Goal: Communication & Community: Answer question/provide support

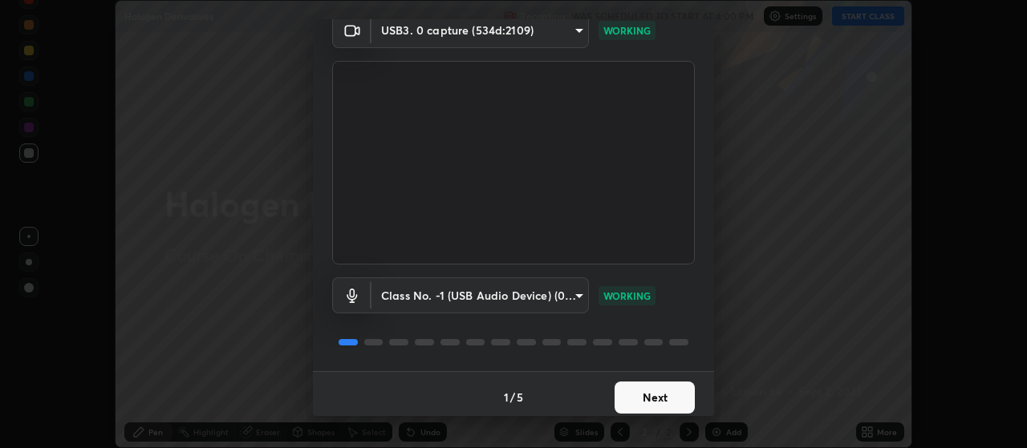
scroll to position [77, 0]
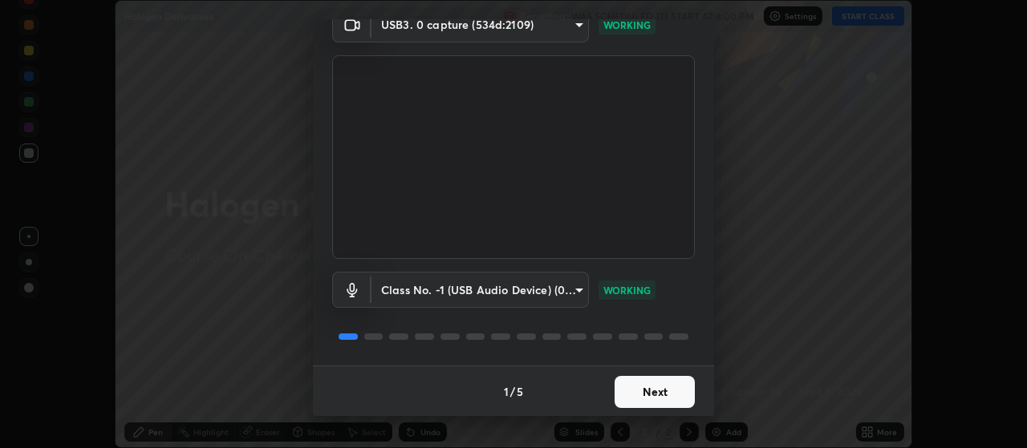
click at [671, 397] on button "Next" at bounding box center [654, 392] width 80 height 32
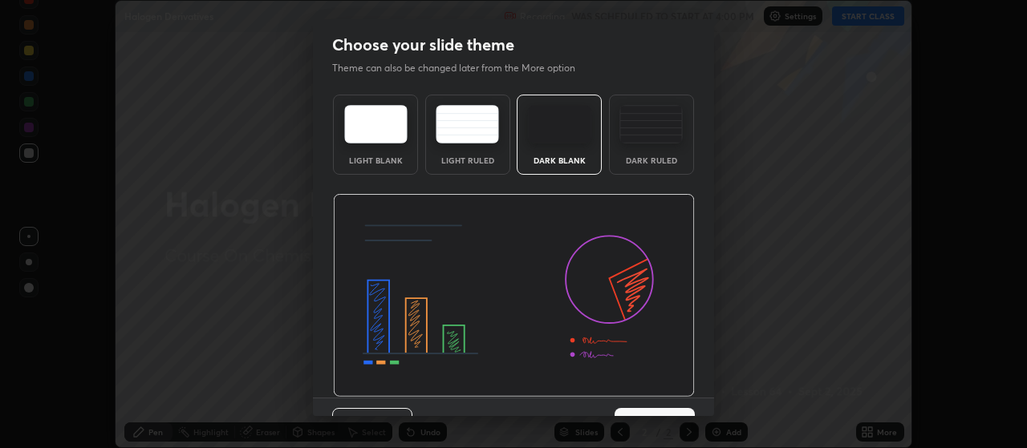
click at [656, 396] on img at bounding box center [514, 296] width 362 height 204
click at [649, 398] on div "Previous 3 / 5 Next" at bounding box center [513, 423] width 401 height 51
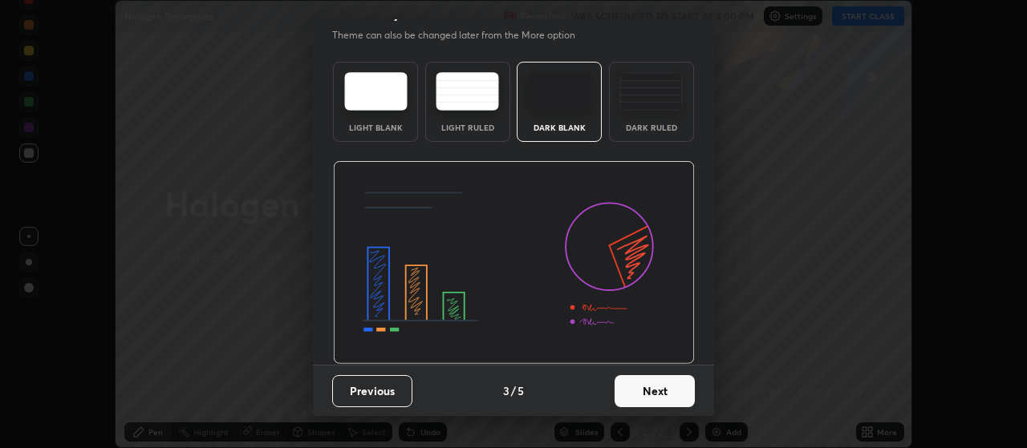
click at [680, 401] on button "Next" at bounding box center [654, 391] width 80 height 32
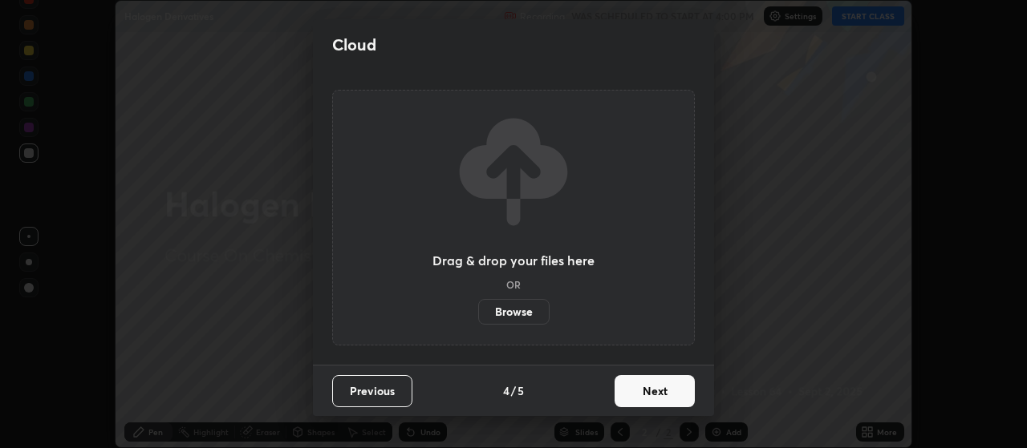
click at [682, 403] on button "Next" at bounding box center [654, 391] width 80 height 32
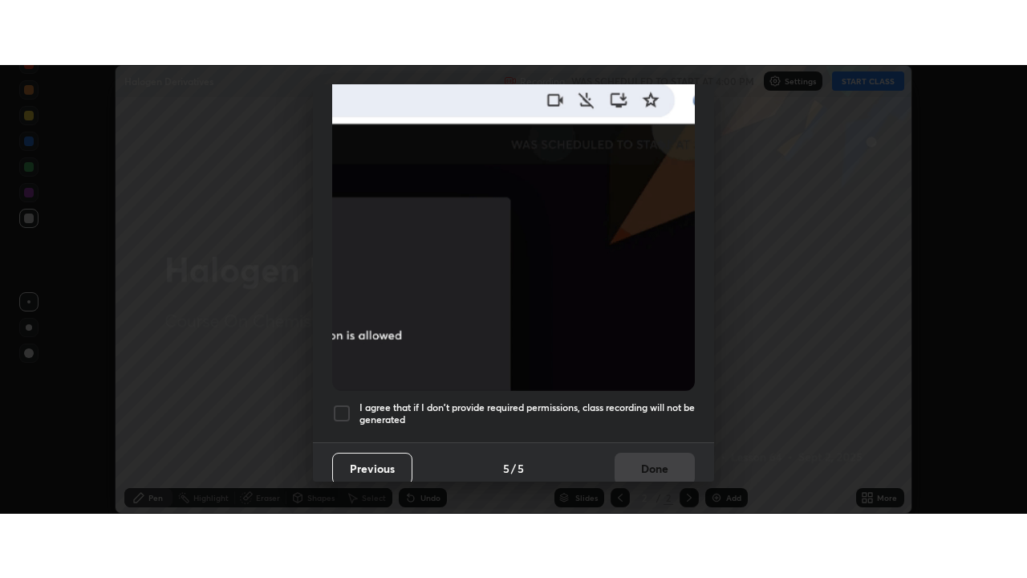
scroll to position [405, 0]
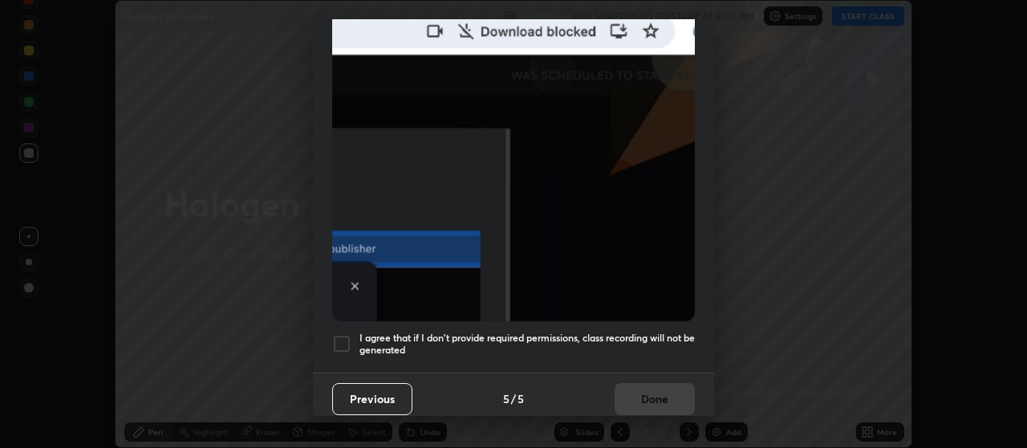
click at [339, 338] on div at bounding box center [341, 343] width 19 height 19
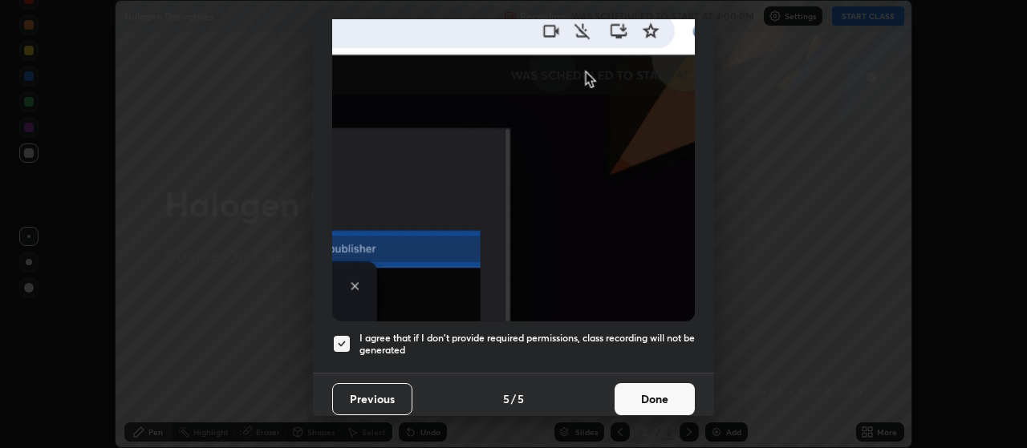
click at [625, 395] on button "Done" at bounding box center [654, 399] width 80 height 32
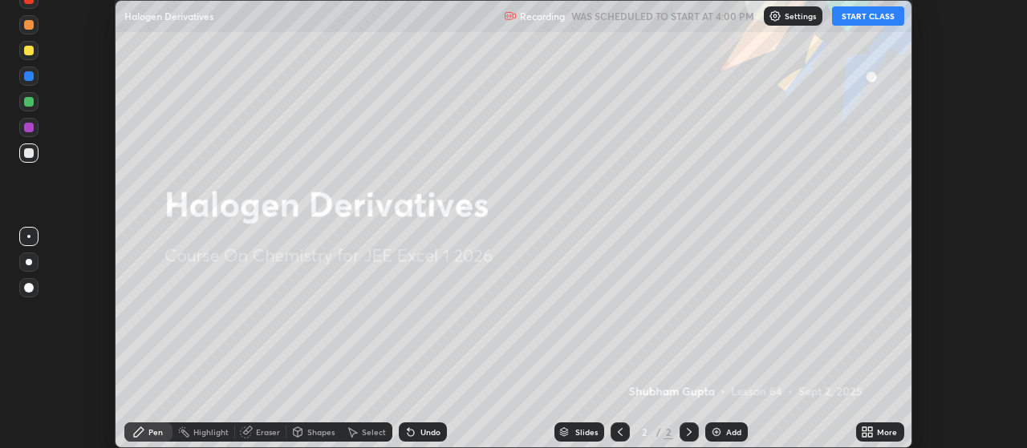
click at [846, 18] on button "START CLASS" at bounding box center [868, 15] width 72 height 19
click at [736, 432] on div "Add" at bounding box center [733, 432] width 15 height 8
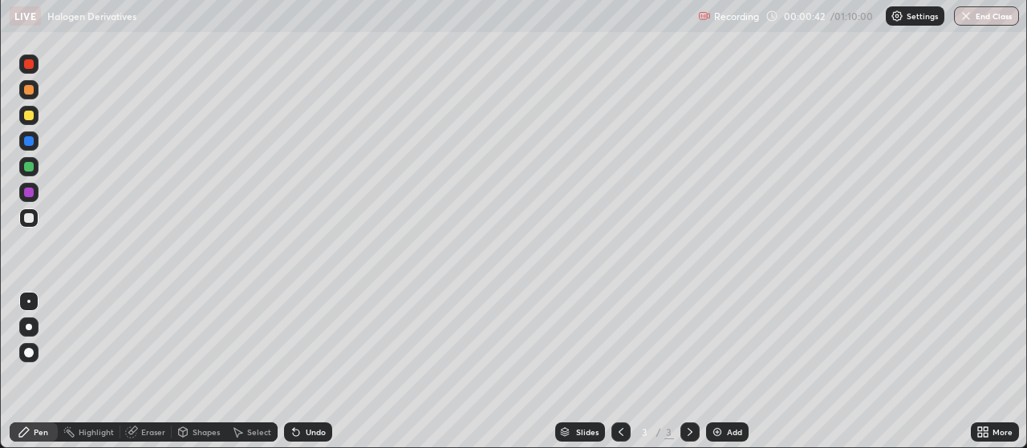
scroll to position [578, 1027]
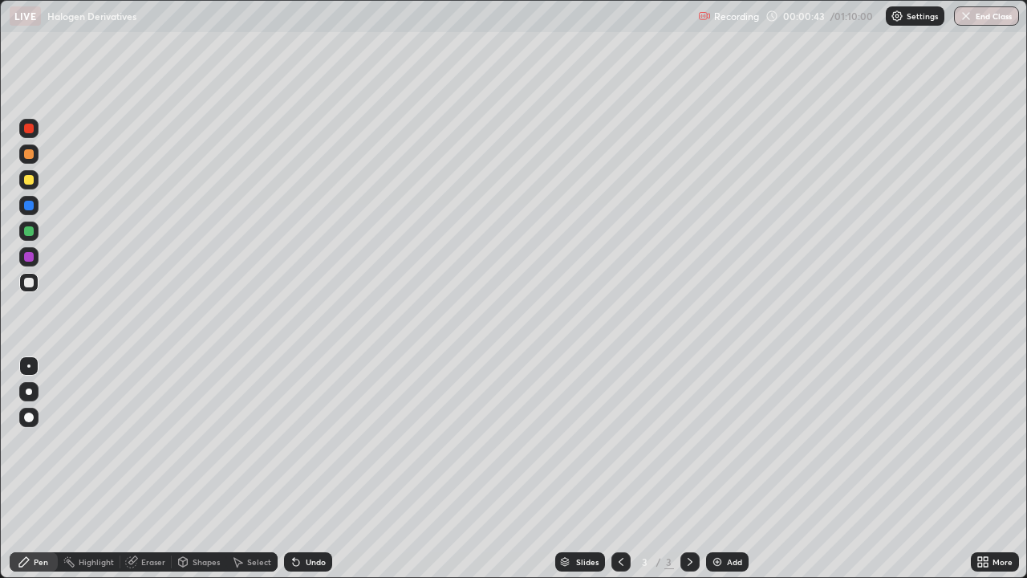
click at [29, 391] on div at bounding box center [29, 391] width 6 height 6
click at [29, 398] on div at bounding box center [28, 391] width 19 height 19
click at [32, 179] on div at bounding box center [29, 180] width 10 height 10
click at [29, 283] on div at bounding box center [29, 283] width 10 height 10
click at [34, 231] on div at bounding box center [28, 230] width 19 height 19
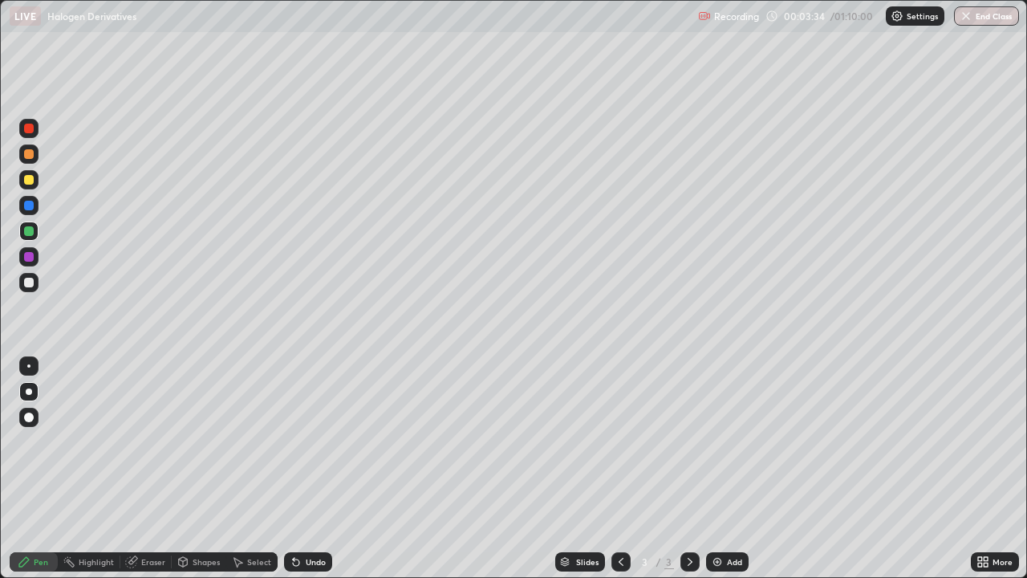
click at [30, 285] on div at bounding box center [29, 283] width 10 height 10
click at [29, 233] on div at bounding box center [29, 231] width 10 height 10
click at [314, 448] on div "Undo" at bounding box center [316, 561] width 20 height 8
click at [29, 152] on div at bounding box center [29, 154] width 10 height 10
click at [306, 448] on div "Undo" at bounding box center [316, 561] width 20 height 8
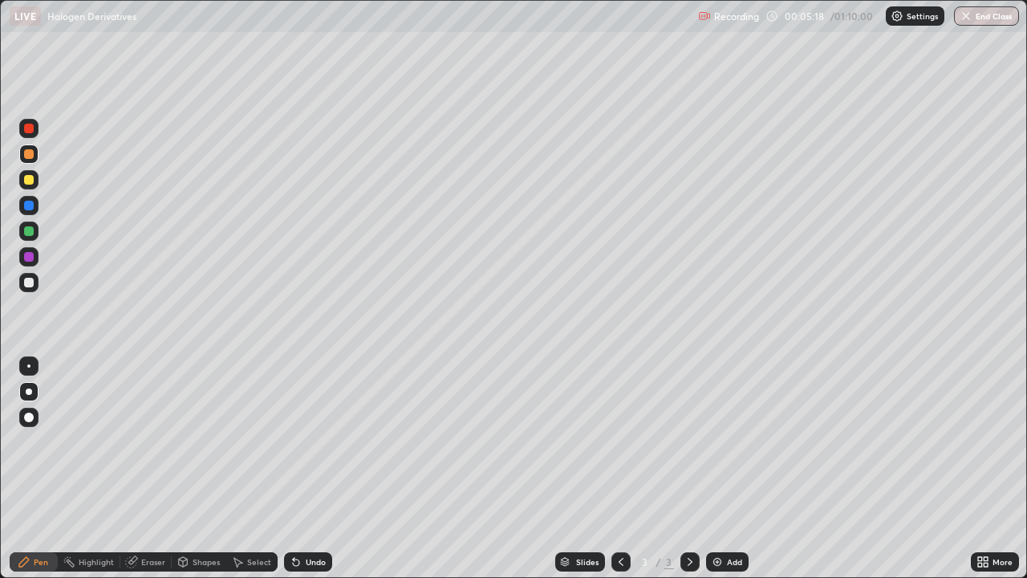
click at [305, 448] on div "Undo" at bounding box center [308, 561] width 48 height 19
click at [302, 448] on div "Undo" at bounding box center [308, 561] width 48 height 19
click at [727, 448] on div "Add" at bounding box center [734, 561] width 15 height 8
click at [29, 283] on div at bounding box center [29, 283] width 10 height 10
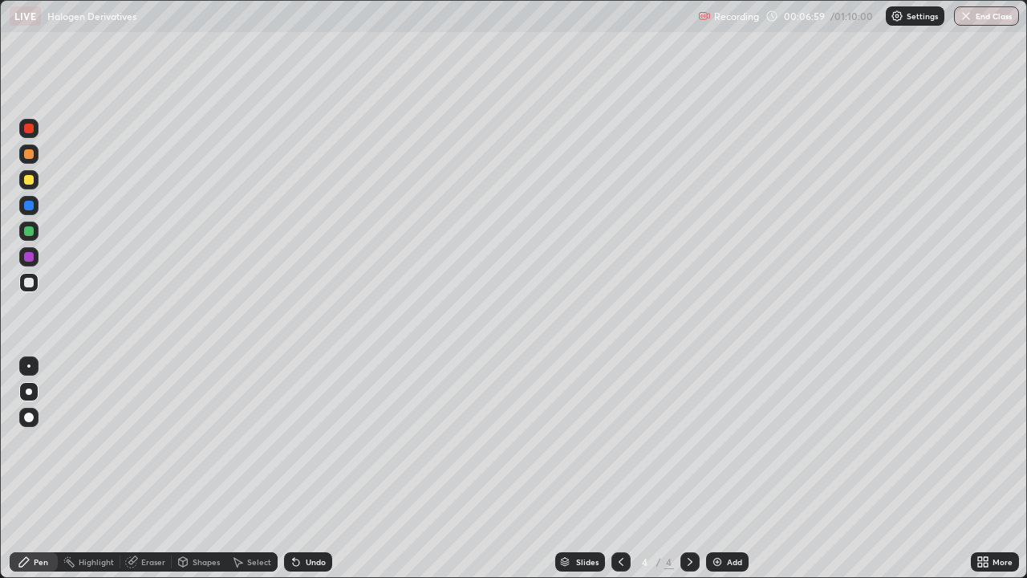
click at [620, 448] on icon at bounding box center [620, 561] width 5 height 8
click at [687, 448] on icon at bounding box center [689, 561] width 13 height 13
click at [30, 180] on div at bounding box center [29, 180] width 10 height 10
click at [724, 448] on div "Add" at bounding box center [727, 561] width 43 height 19
click at [26, 160] on div at bounding box center [28, 153] width 19 height 19
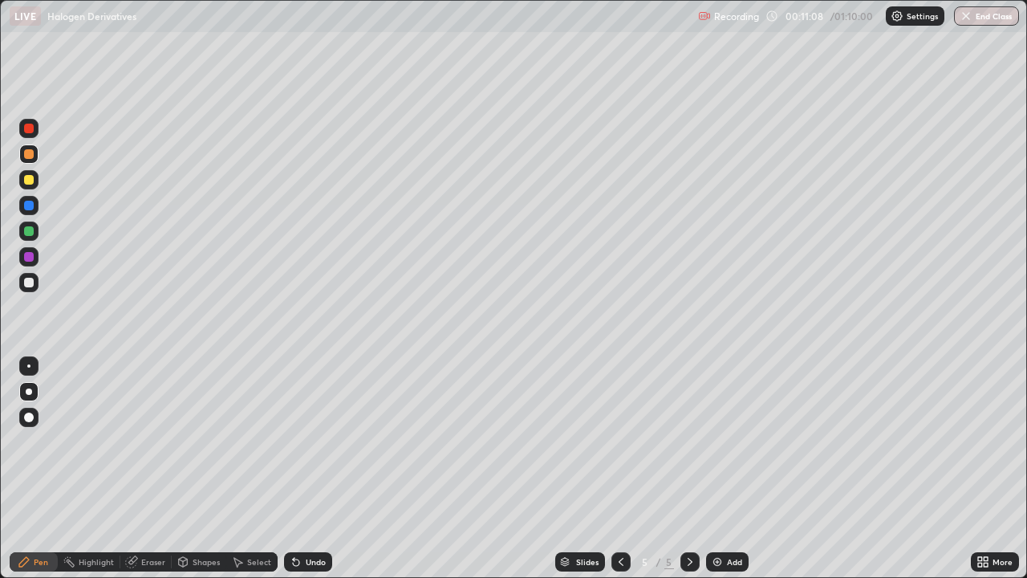
click at [30, 180] on div at bounding box center [29, 180] width 10 height 10
click at [29, 232] on div at bounding box center [29, 231] width 10 height 10
click at [310, 448] on div "Undo" at bounding box center [308, 561] width 48 height 19
click at [308, 448] on div "Undo" at bounding box center [308, 561] width 48 height 19
click at [306, 448] on div "Undo" at bounding box center [308, 561] width 48 height 19
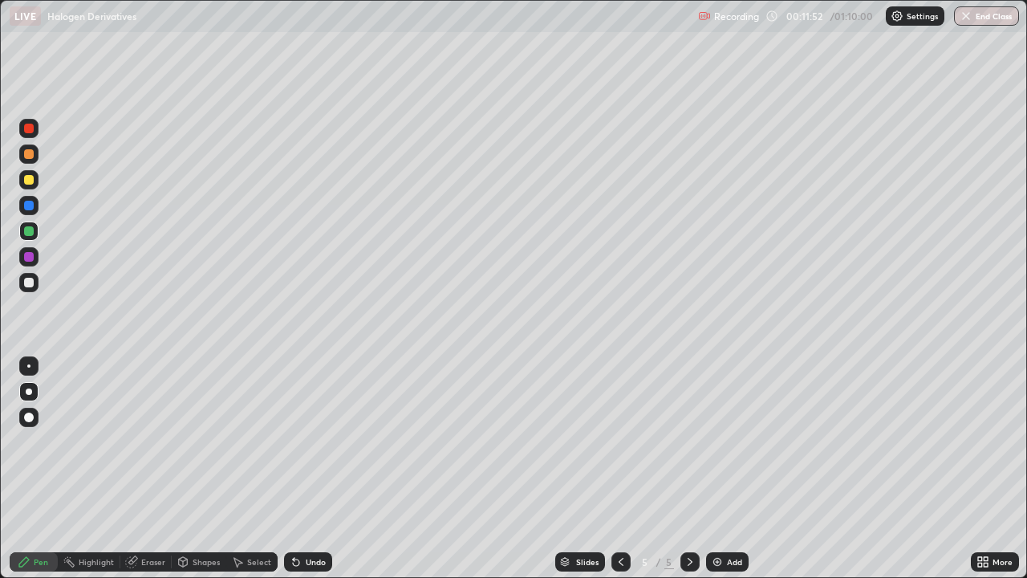
click at [301, 448] on div "Undo" at bounding box center [308, 561] width 48 height 19
click at [293, 448] on div "Undo" at bounding box center [308, 561] width 48 height 19
click at [294, 448] on div "Undo" at bounding box center [308, 561] width 48 height 19
click at [30, 132] on div at bounding box center [29, 129] width 10 height 10
click at [30, 260] on div at bounding box center [29, 257] width 10 height 10
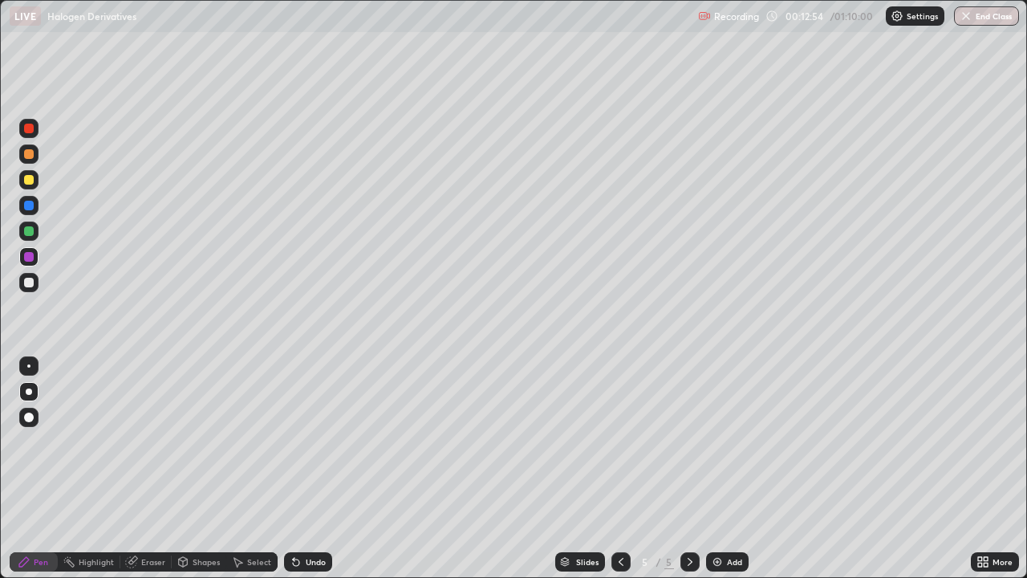
click at [30, 180] on div at bounding box center [29, 180] width 10 height 10
click at [27, 181] on div at bounding box center [29, 180] width 10 height 10
click at [296, 448] on icon at bounding box center [296, 562] width 6 height 6
click at [300, 448] on div "Undo" at bounding box center [308, 561] width 48 height 19
click at [28, 281] on div at bounding box center [29, 283] width 10 height 10
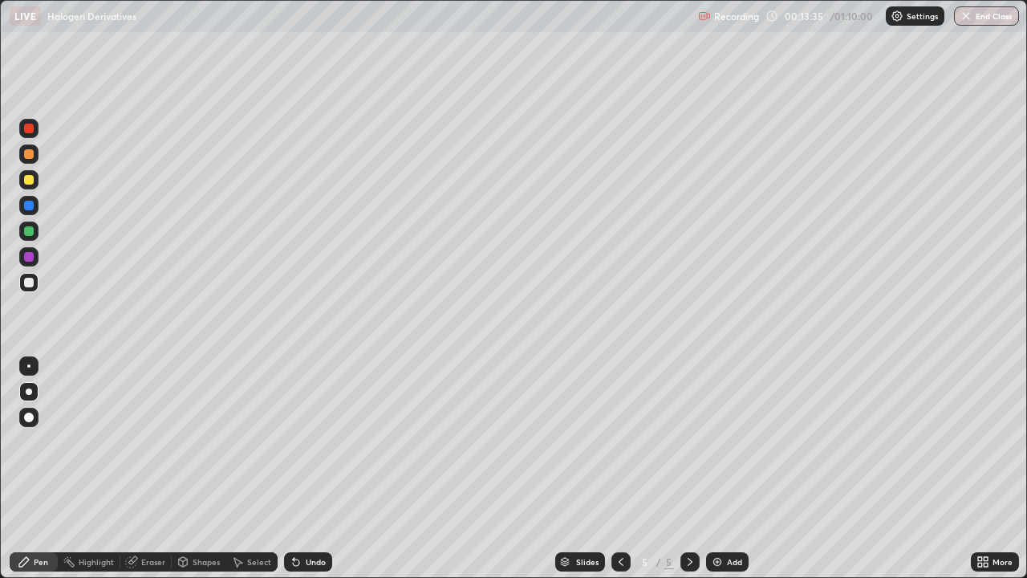
click at [293, 448] on icon at bounding box center [294, 558] width 2 height 2
click at [27, 201] on div at bounding box center [29, 206] width 10 height 10
click at [314, 448] on div "Undo" at bounding box center [316, 561] width 20 height 8
click at [713, 448] on div "Add" at bounding box center [727, 561] width 43 height 19
click at [33, 284] on div at bounding box center [29, 283] width 10 height 10
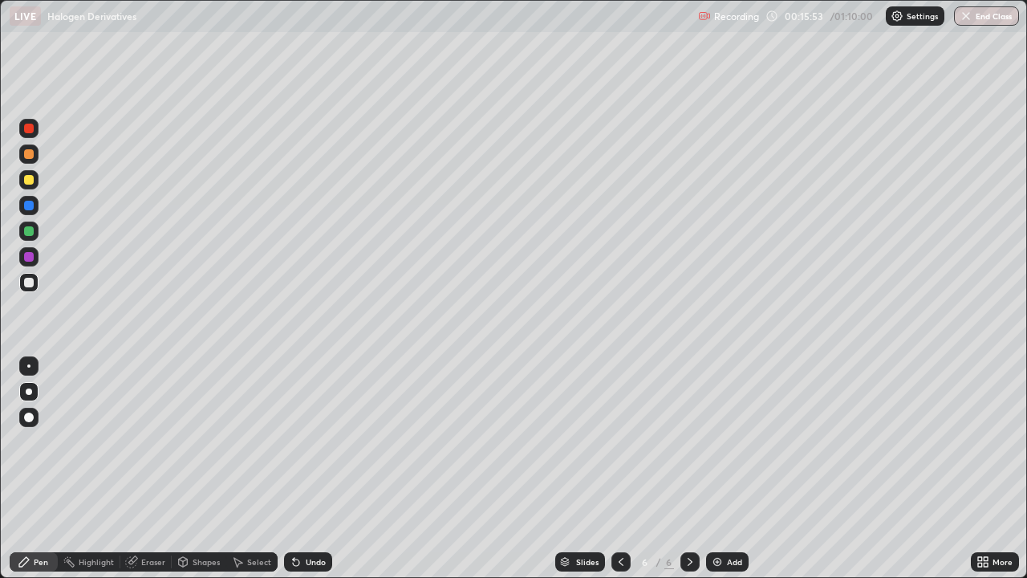
click at [26, 185] on div at bounding box center [28, 179] width 19 height 19
click at [27, 181] on div at bounding box center [29, 180] width 10 height 10
click at [26, 233] on div at bounding box center [29, 231] width 10 height 10
click at [32, 180] on div at bounding box center [29, 180] width 10 height 10
click at [31, 156] on div at bounding box center [29, 154] width 10 height 10
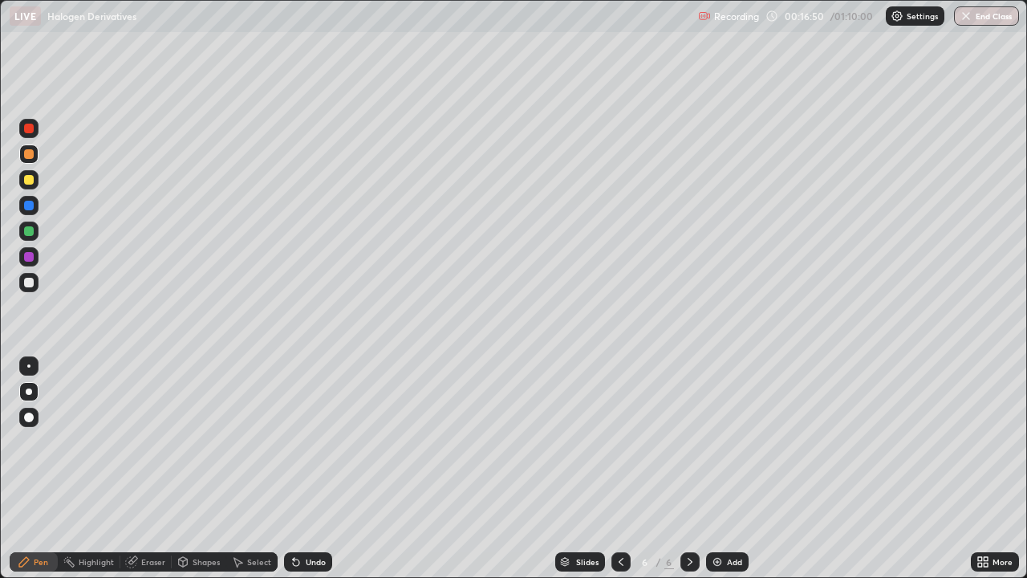
click at [319, 448] on div "Undo" at bounding box center [316, 561] width 20 height 8
click at [618, 448] on div at bounding box center [620, 561] width 19 height 19
click at [27, 286] on div at bounding box center [29, 283] width 10 height 10
click at [688, 448] on icon at bounding box center [689, 561] width 13 height 13
click at [723, 448] on div "Add" at bounding box center [727, 561] width 43 height 19
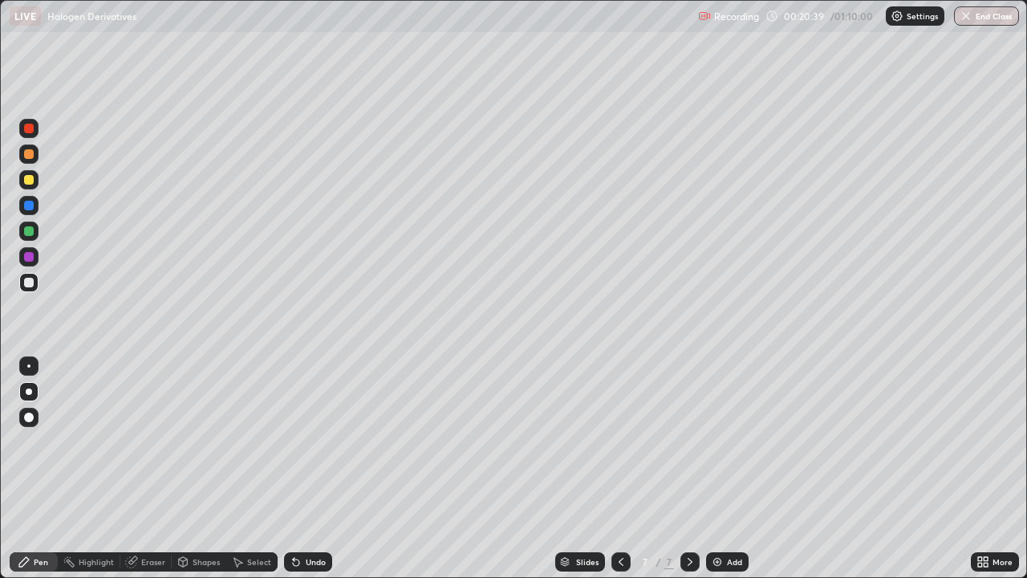
click at [29, 180] on div at bounding box center [29, 180] width 10 height 10
click at [30, 181] on div at bounding box center [29, 180] width 10 height 10
click at [28, 209] on div at bounding box center [29, 206] width 10 height 10
click at [28, 213] on div at bounding box center [28, 205] width 19 height 19
click at [29, 286] on div at bounding box center [29, 283] width 10 height 10
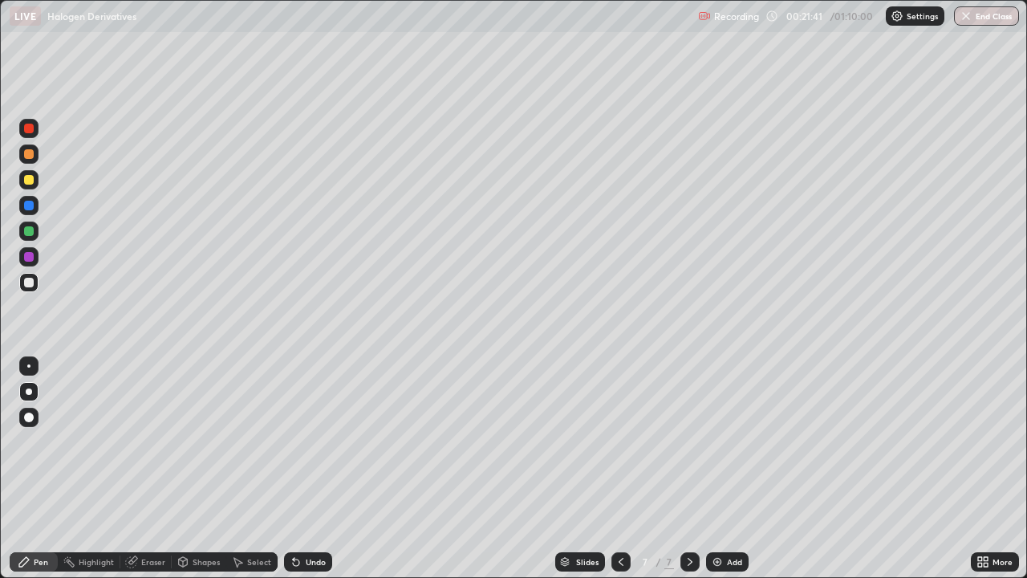
click at [30, 181] on div at bounding box center [29, 180] width 10 height 10
click at [30, 180] on div at bounding box center [29, 180] width 10 height 10
click at [32, 282] on div at bounding box center [29, 283] width 10 height 10
click at [38, 237] on div at bounding box center [28, 231] width 19 height 26
click at [29, 180] on div at bounding box center [29, 180] width 10 height 10
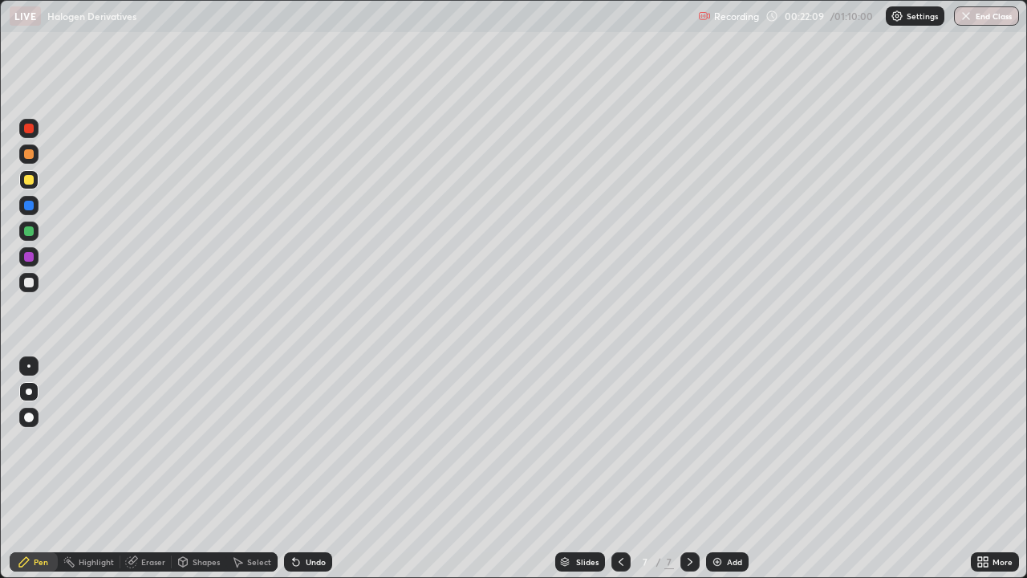
click at [27, 182] on div at bounding box center [29, 180] width 10 height 10
click at [29, 232] on div at bounding box center [29, 231] width 10 height 10
click at [30, 282] on div at bounding box center [29, 283] width 10 height 10
click at [31, 156] on div at bounding box center [29, 154] width 10 height 10
click at [28, 230] on div at bounding box center [29, 231] width 10 height 10
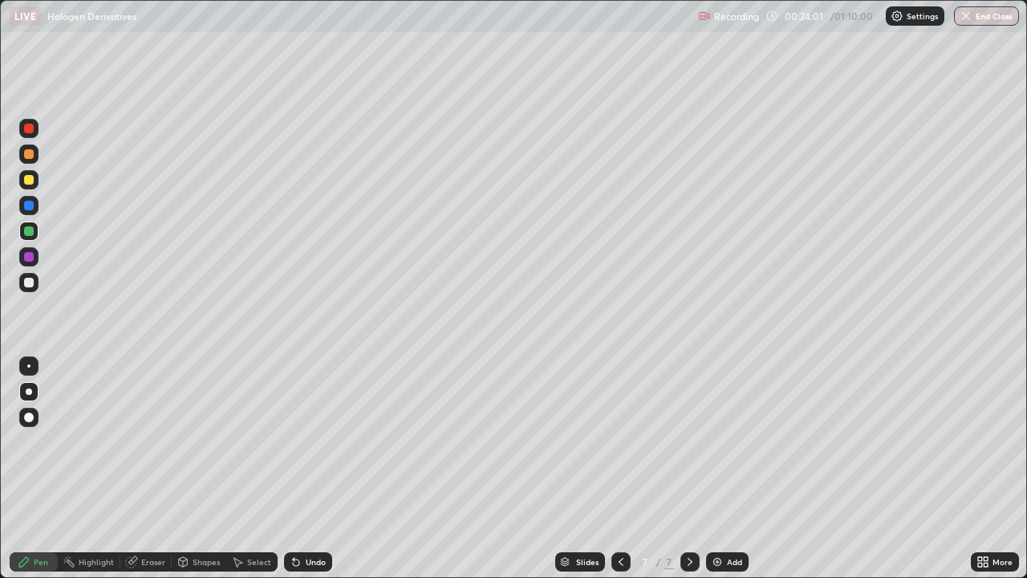
click at [27, 205] on div at bounding box center [29, 206] width 10 height 10
click at [28, 286] on div at bounding box center [29, 283] width 10 height 10
click at [30, 233] on div at bounding box center [29, 231] width 10 height 10
click at [29, 131] on div at bounding box center [29, 129] width 10 height 10
click at [28, 229] on div at bounding box center [29, 231] width 10 height 10
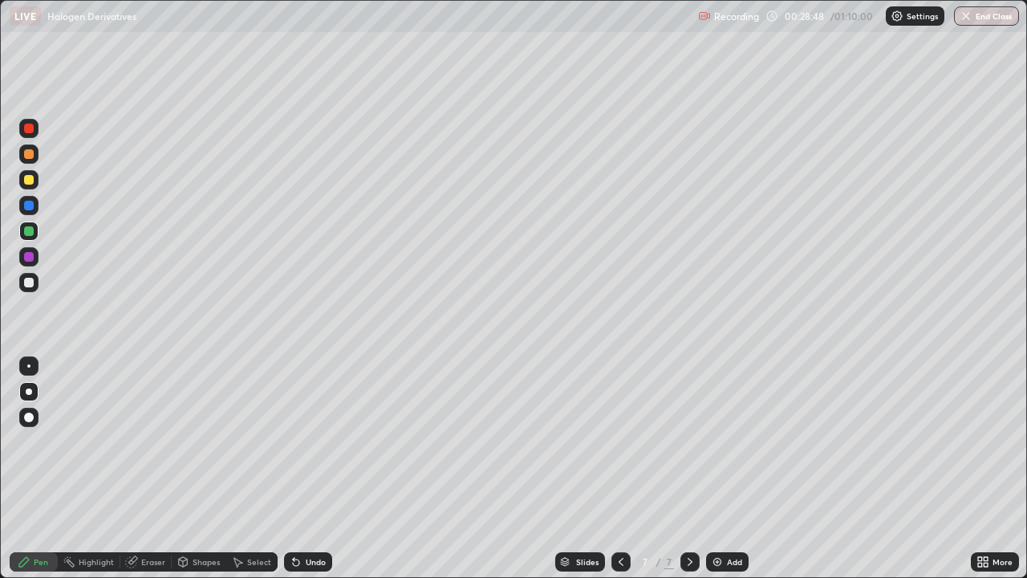
click at [718, 448] on div "Add" at bounding box center [727, 561] width 43 height 19
click at [27, 288] on div at bounding box center [28, 282] width 19 height 19
click at [27, 180] on div at bounding box center [29, 180] width 10 height 10
click at [29, 232] on div at bounding box center [29, 231] width 10 height 10
click at [33, 132] on div at bounding box center [28, 128] width 19 height 19
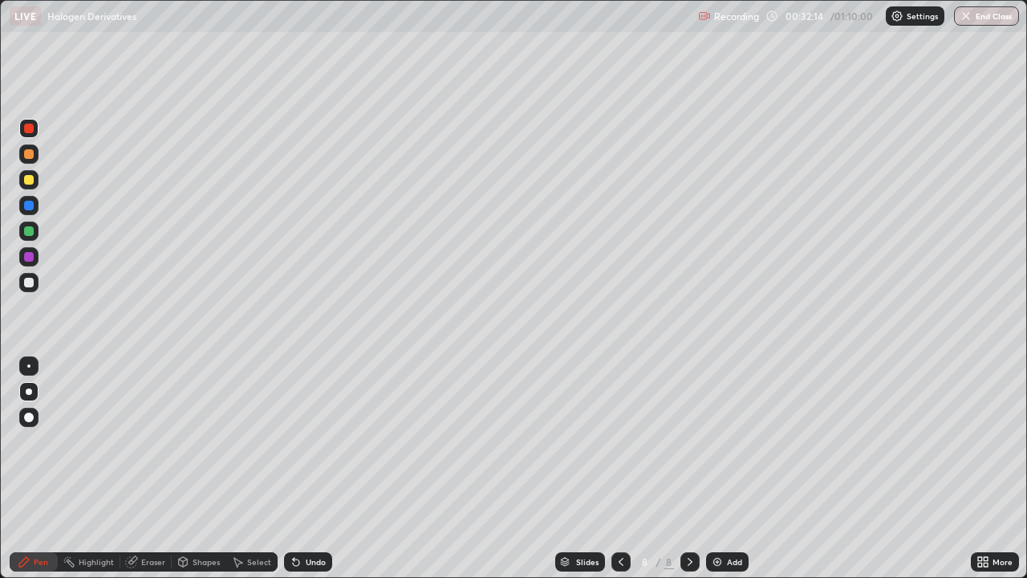
click at [724, 448] on div "Add" at bounding box center [727, 561] width 43 height 19
click at [26, 285] on div at bounding box center [29, 283] width 10 height 10
click at [309, 448] on div "Undo" at bounding box center [316, 561] width 20 height 8
click at [312, 448] on div "Undo" at bounding box center [308, 561] width 48 height 19
click at [30, 177] on div at bounding box center [29, 180] width 10 height 10
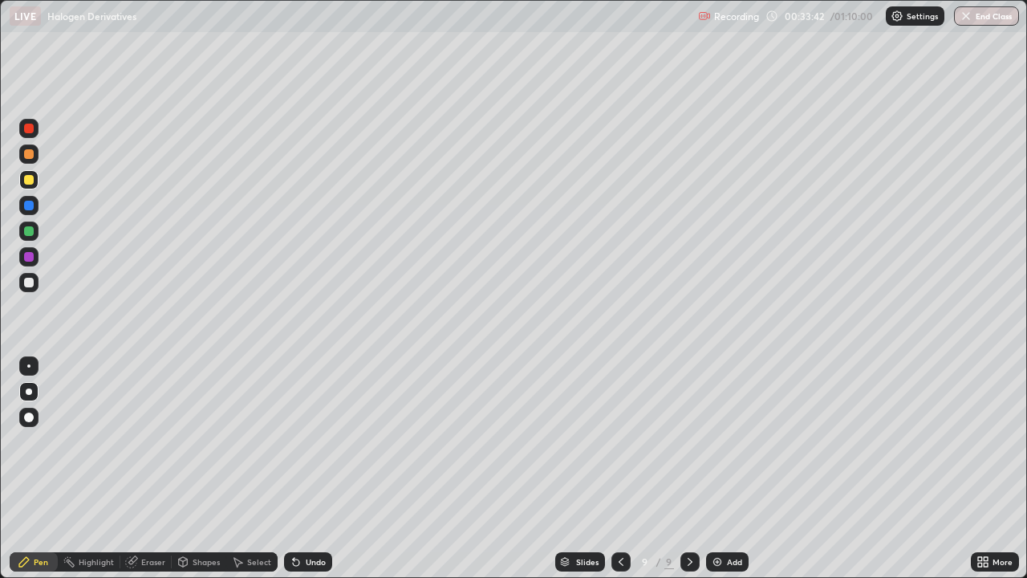
click at [618, 448] on icon at bounding box center [620, 561] width 5 height 8
click at [619, 448] on icon at bounding box center [620, 561] width 13 height 13
click at [688, 448] on icon at bounding box center [689, 561] width 13 height 13
click at [689, 448] on icon at bounding box center [689, 561] width 5 height 8
click at [30, 285] on div at bounding box center [29, 283] width 10 height 10
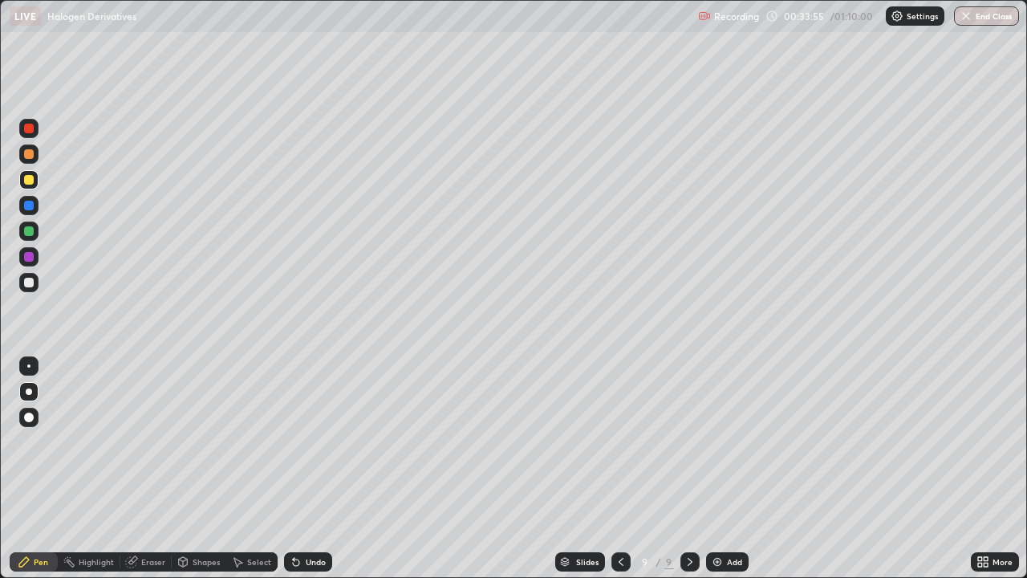
click at [30, 286] on div at bounding box center [29, 283] width 10 height 10
click at [314, 448] on div "Undo" at bounding box center [316, 561] width 20 height 8
click at [306, 448] on div "Undo" at bounding box center [316, 561] width 20 height 8
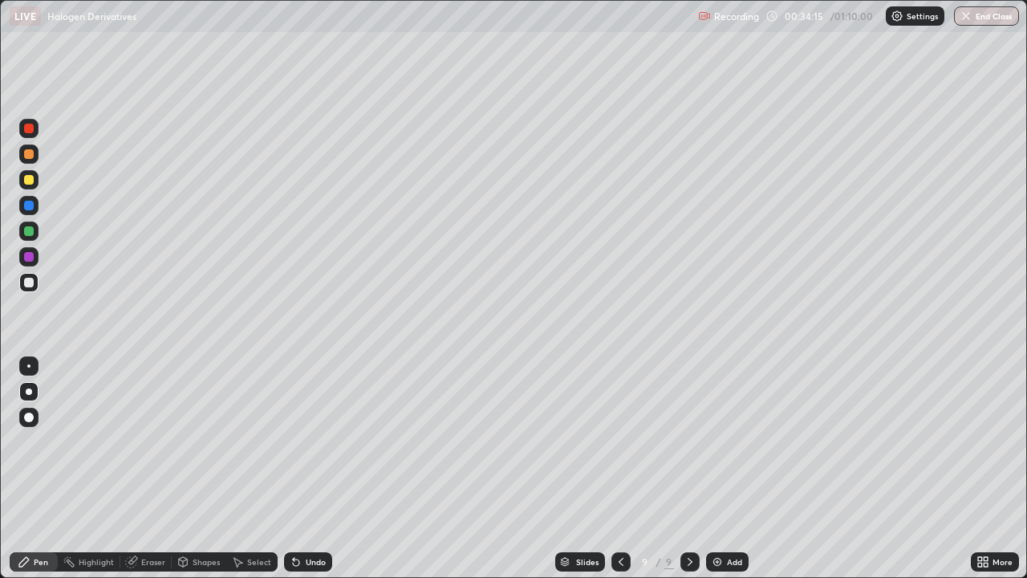
click at [306, 448] on div "Undo" at bounding box center [316, 561] width 20 height 8
click at [146, 448] on div "Eraser" at bounding box center [145, 561] width 51 height 19
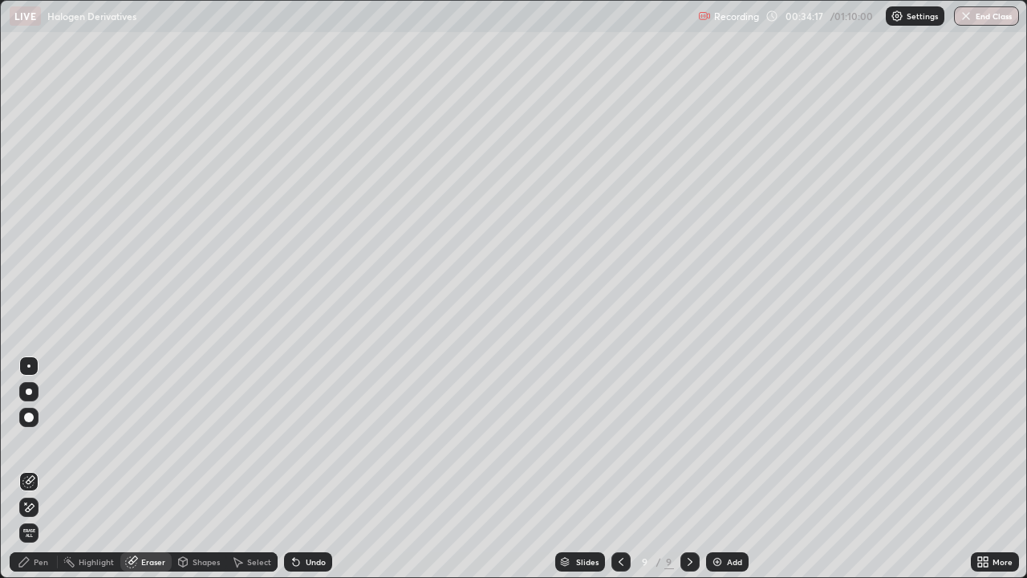
click at [33, 448] on icon at bounding box center [30, 480] width 9 height 8
click at [29, 391] on div at bounding box center [29, 391] width 6 height 6
click at [44, 448] on div "Pen" at bounding box center [34, 561] width 48 height 19
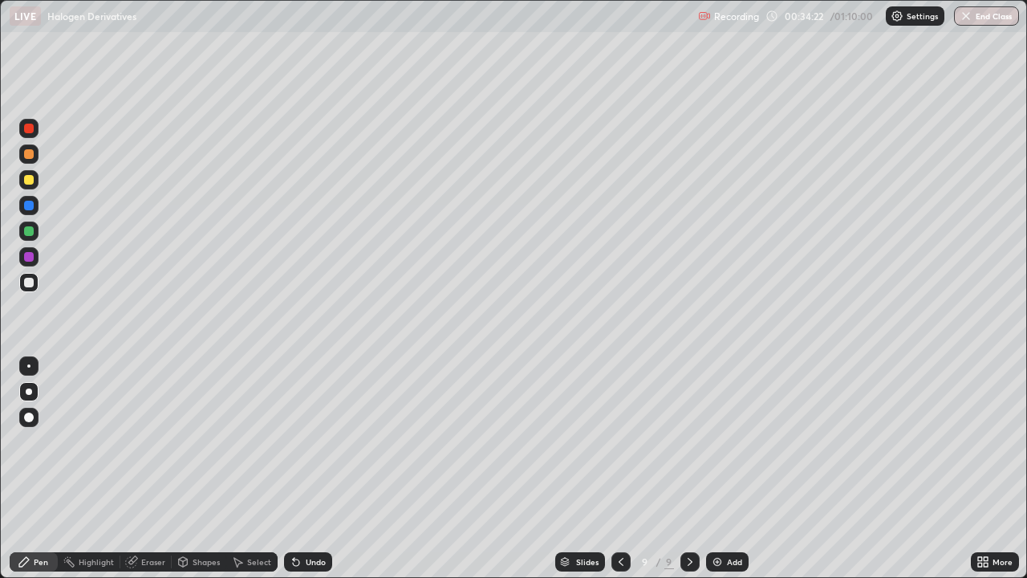
click at [39, 448] on div "Pen" at bounding box center [34, 561] width 48 height 19
click at [27, 184] on div at bounding box center [29, 180] width 10 height 10
click at [301, 448] on div "Undo" at bounding box center [308, 561] width 48 height 19
click at [305, 448] on div "Undo" at bounding box center [308, 561] width 48 height 19
click at [306, 448] on div "Undo" at bounding box center [316, 561] width 20 height 8
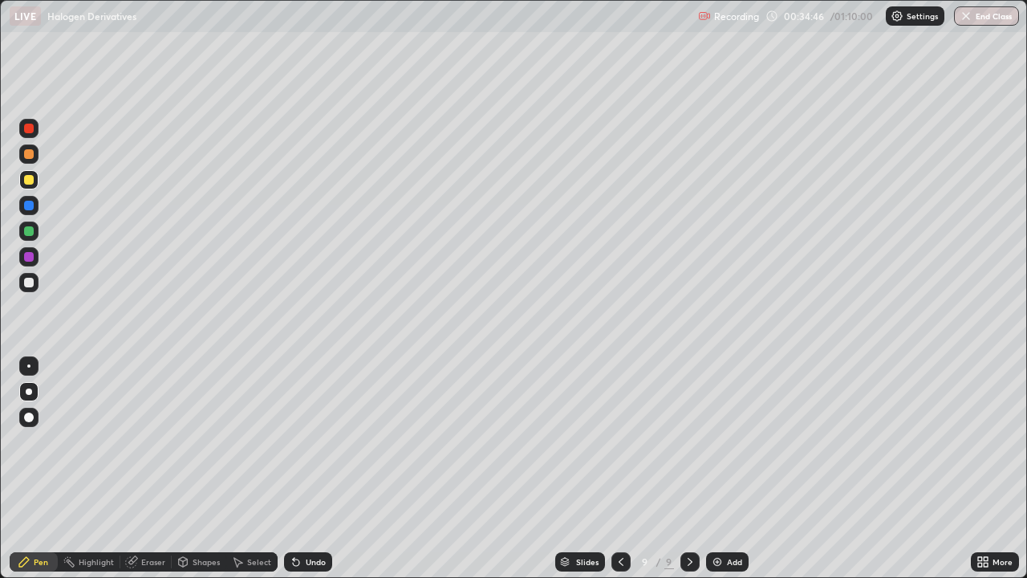
click at [306, 448] on div "Undo" at bounding box center [316, 561] width 20 height 8
click at [302, 448] on div "Undo" at bounding box center [308, 561] width 48 height 19
click at [29, 232] on div at bounding box center [29, 231] width 10 height 10
click at [26, 235] on div at bounding box center [29, 231] width 10 height 10
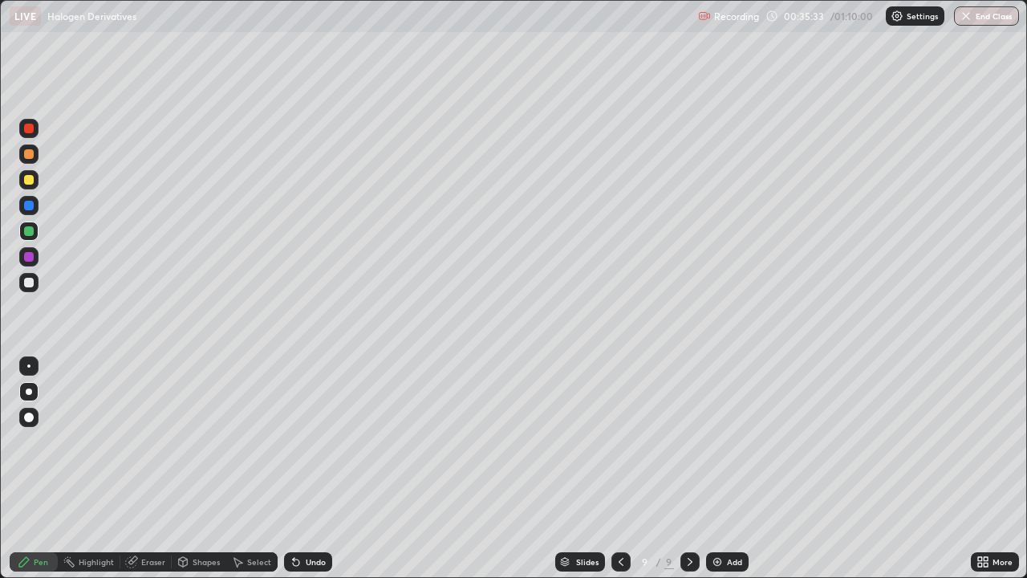
click at [618, 448] on icon at bounding box center [620, 561] width 5 height 8
click at [619, 448] on icon at bounding box center [620, 561] width 13 height 13
click at [294, 448] on div "Undo" at bounding box center [308, 561] width 48 height 19
click at [302, 448] on div "Undo" at bounding box center [308, 561] width 48 height 19
click at [314, 448] on div "Undo" at bounding box center [316, 561] width 20 height 8
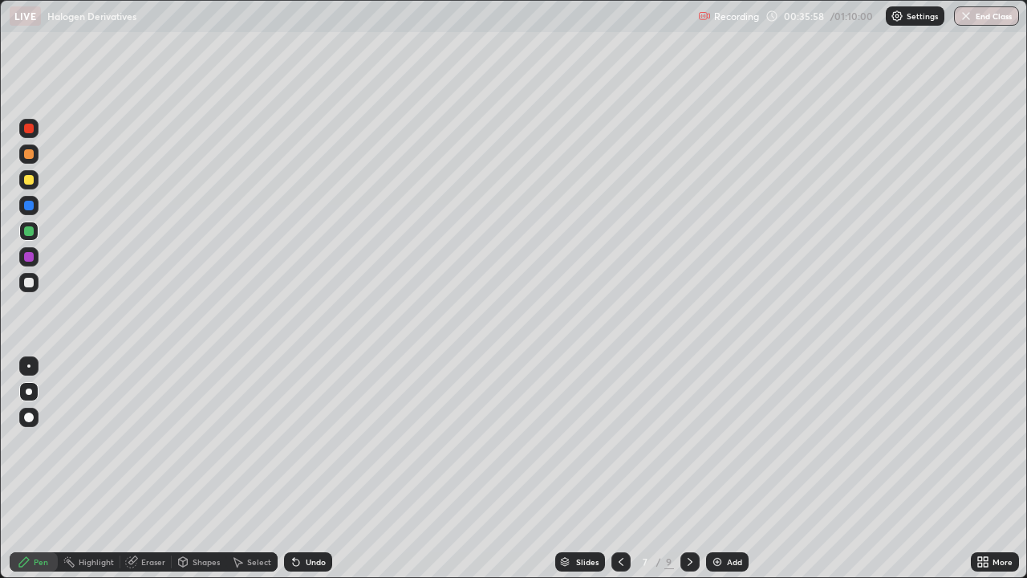
click at [321, 448] on div "Undo" at bounding box center [308, 561] width 48 height 19
click at [25, 157] on div at bounding box center [29, 154] width 10 height 10
click at [688, 448] on icon at bounding box center [689, 561] width 13 height 13
click at [30, 230] on div at bounding box center [29, 231] width 10 height 10
click at [688, 448] on icon at bounding box center [689, 561] width 13 height 13
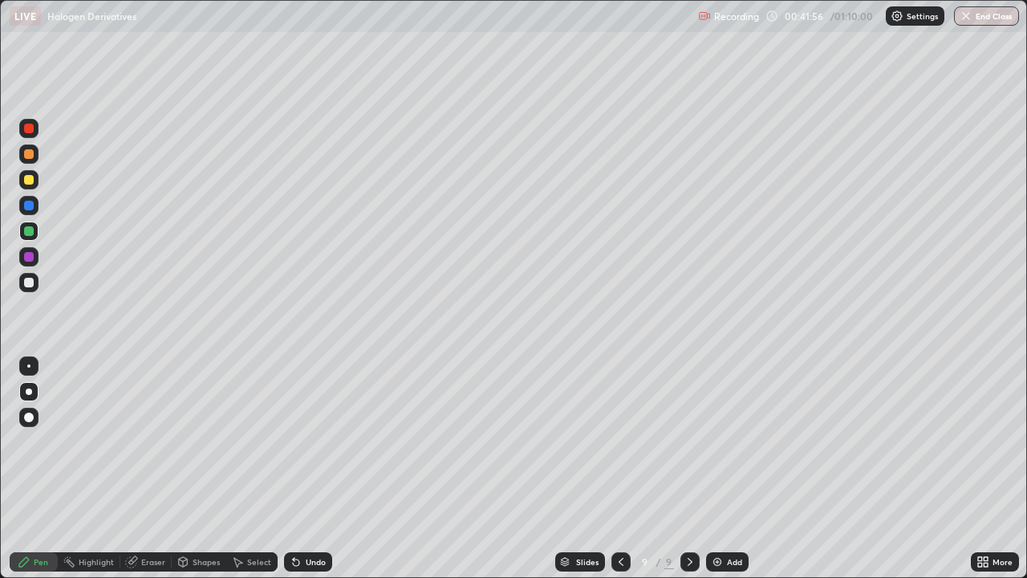
click at [621, 448] on icon at bounding box center [620, 561] width 5 height 8
click at [688, 448] on icon at bounding box center [689, 561] width 13 height 13
click at [619, 448] on icon at bounding box center [620, 561] width 13 height 13
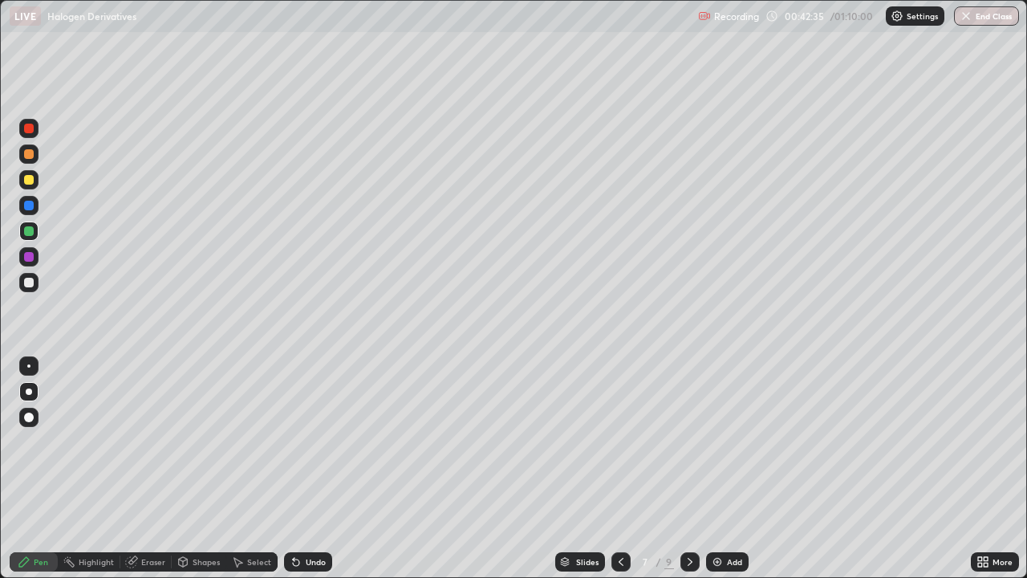
click at [619, 448] on icon at bounding box center [620, 561] width 13 height 13
click at [628, 448] on div at bounding box center [620, 561] width 19 height 19
click at [688, 448] on icon at bounding box center [689, 561] width 13 height 13
click at [690, 448] on icon at bounding box center [689, 561] width 13 height 13
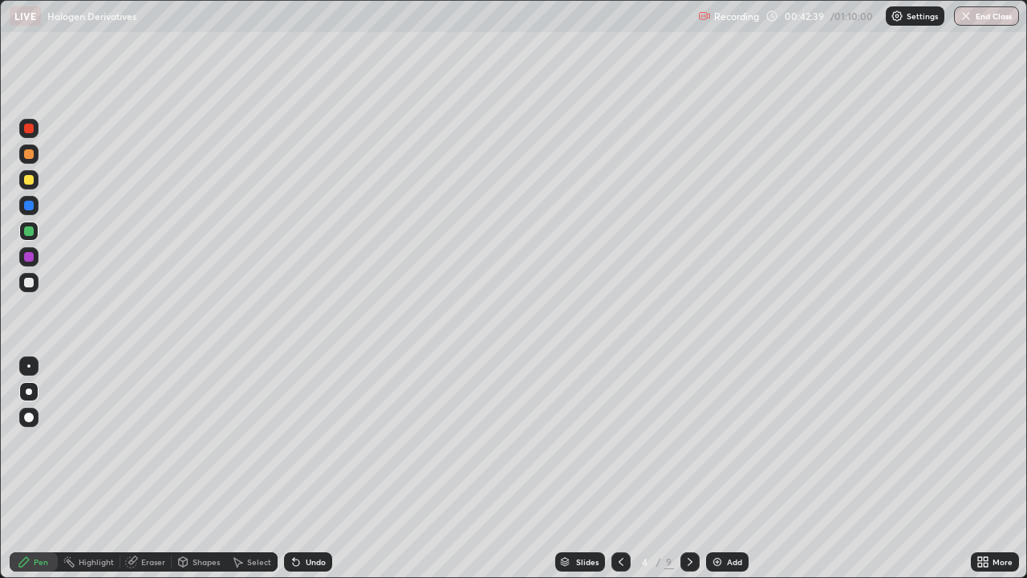
click at [692, 448] on icon at bounding box center [689, 561] width 13 height 13
click at [688, 448] on icon at bounding box center [689, 561] width 13 height 13
click at [690, 448] on icon at bounding box center [689, 561] width 13 height 13
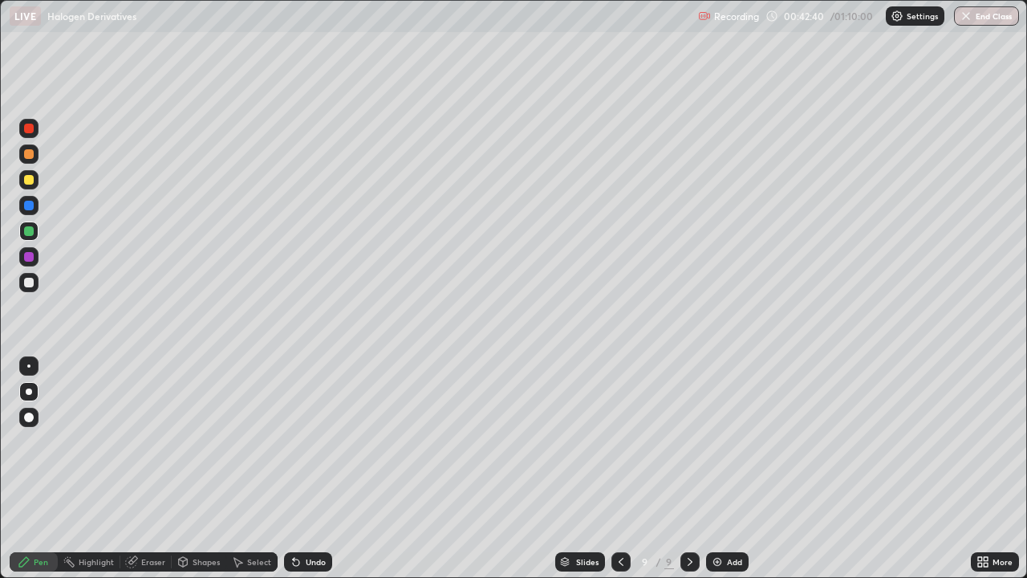
click at [687, 448] on icon at bounding box center [689, 561] width 13 height 13
click at [726, 448] on div "Add" at bounding box center [727, 561] width 43 height 19
click at [28, 291] on div at bounding box center [28, 282] width 19 height 19
click at [313, 448] on div "Undo" at bounding box center [316, 561] width 20 height 8
click at [318, 448] on div "Undo" at bounding box center [316, 561] width 20 height 8
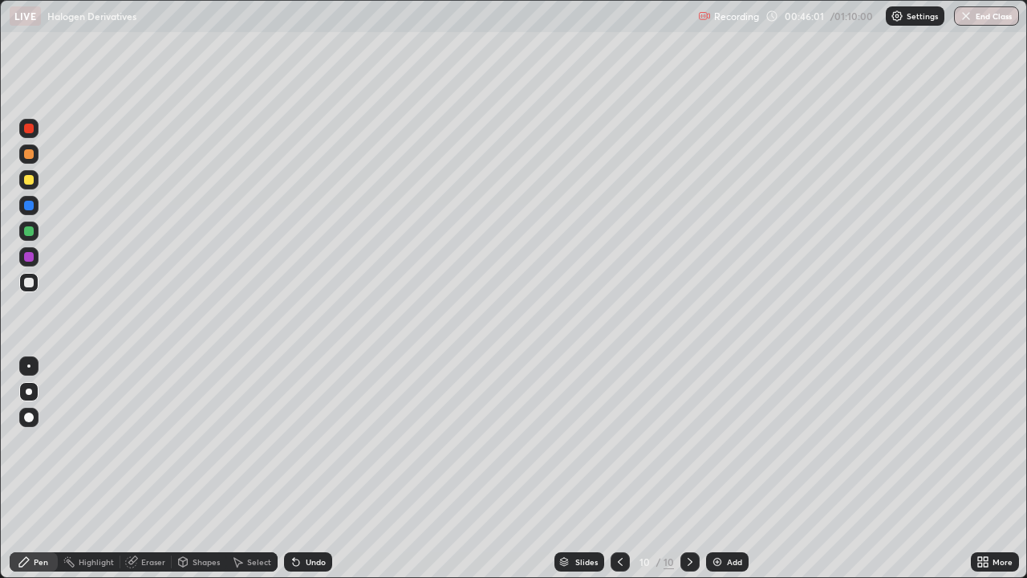
click at [31, 180] on div at bounding box center [29, 180] width 10 height 10
click at [32, 182] on div at bounding box center [29, 180] width 10 height 10
click at [29, 180] on div at bounding box center [29, 180] width 10 height 10
click at [31, 282] on div at bounding box center [29, 283] width 10 height 10
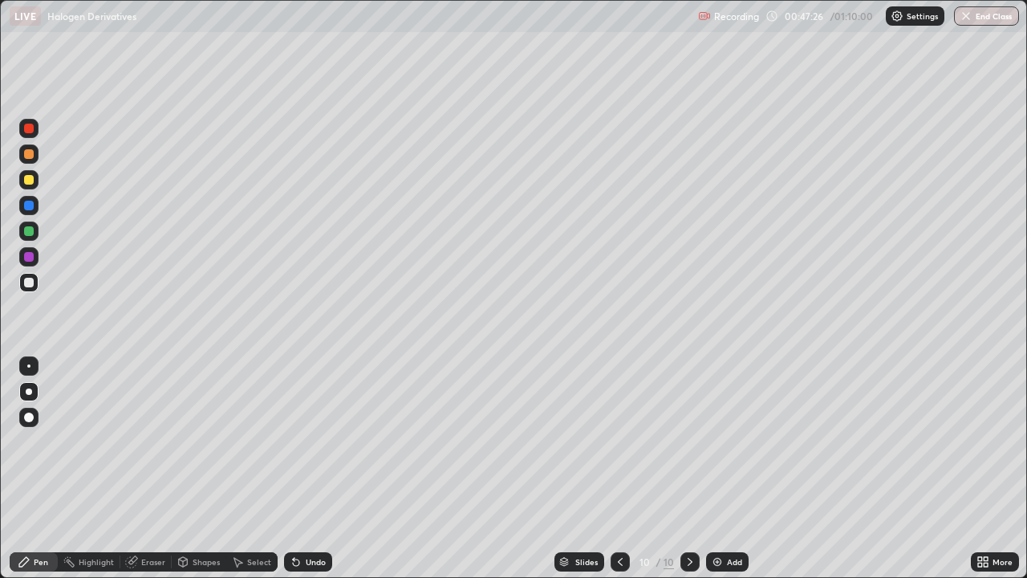
click at [29, 180] on div at bounding box center [29, 180] width 10 height 10
click at [29, 231] on div at bounding box center [29, 231] width 10 height 10
click at [30, 256] on div at bounding box center [29, 257] width 10 height 10
click at [29, 206] on div at bounding box center [29, 206] width 10 height 10
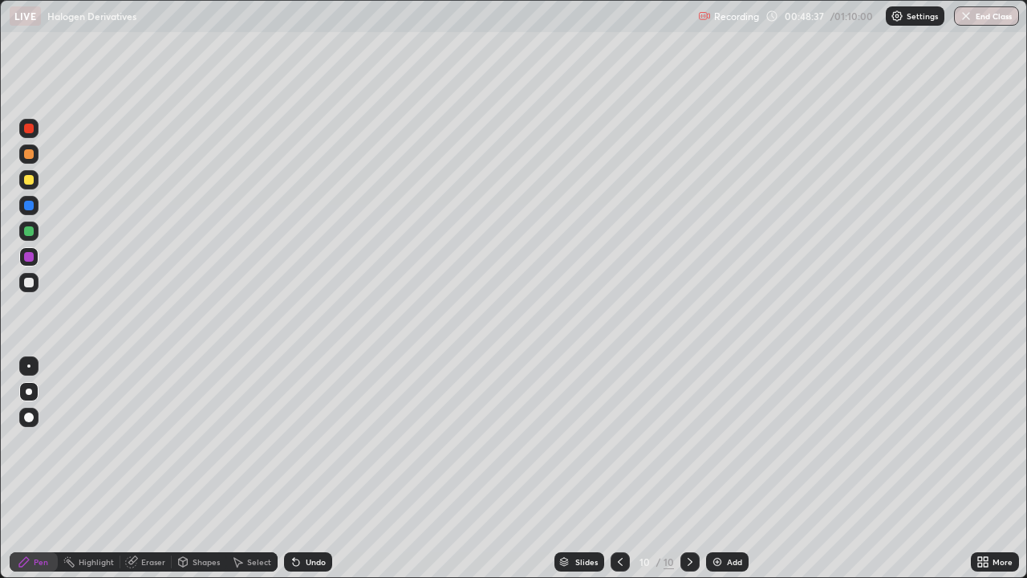
click at [27, 209] on div at bounding box center [29, 206] width 10 height 10
click at [713, 448] on img at bounding box center [717, 561] width 13 height 13
click at [31, 290] on div at bounding box center [28, 282] width 19 height 19
click at [611, 448] on div at bounding box center [620, 561] width 19 height 19
click at [688, 448] on icon at bounding box center [689, 561] width 13 height 13
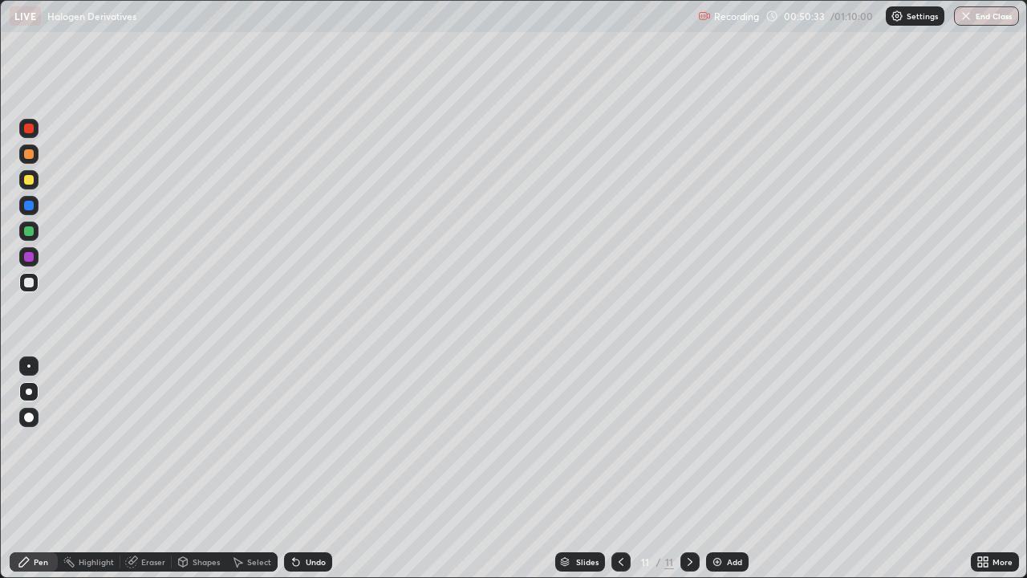
click at [312, 448] on div "Undo" at bounding box center [316, 561] width 20 height 8
click at [31, 228] on div at bounding box center [29, 231] width 10 height 10
click at [28, 231] on div at bounding box center [29, 231] width 10 height 10
click at [33, 188] on div at bounding box center [28, 179] width 19 height 19
click at [29, 229] on div at bounding box center [29, 231] width 10 height 10
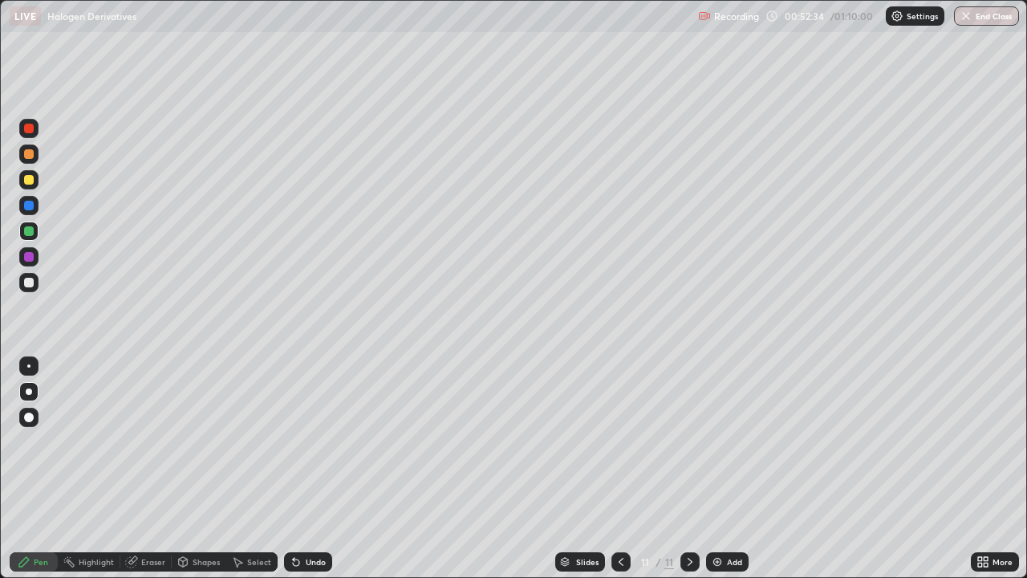
click at [326, 448] on div "Undo" at bounding box center [308, 561] width 48 height 19
click at [30, 285] on div at bounding box center [29, 283] width 10 height 10
click at [29, 286] on div at bounding box center [29, 283] width 10 height 10
click at [315, 448] on div "Undo" at bounding box center [316, 561] width 20 height 8
click at [29, 180] on div at bounding box center [29, 180] width 10 height 10
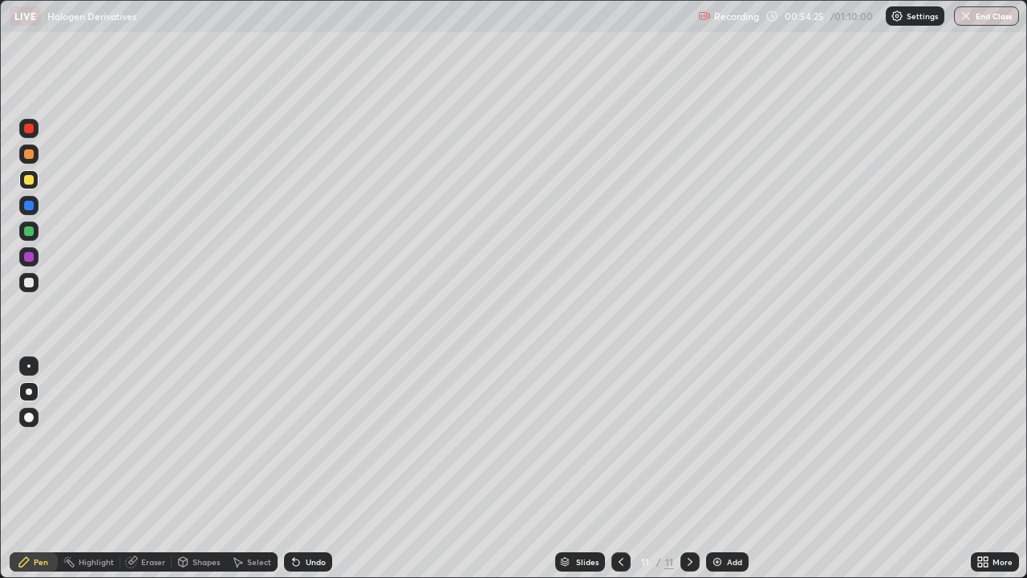
click at [29, 155] on div at bounding box center [29, 154] width 10 height 10
click at [29, 286] on div at bounding box center [29, 283] width 10 height 10
click at [26, 286] on div at bounding box center [29, 283] width 10 height 10
click at [301, 448] on div "Undo" at bounding box center [308, 561] width 48 height 19
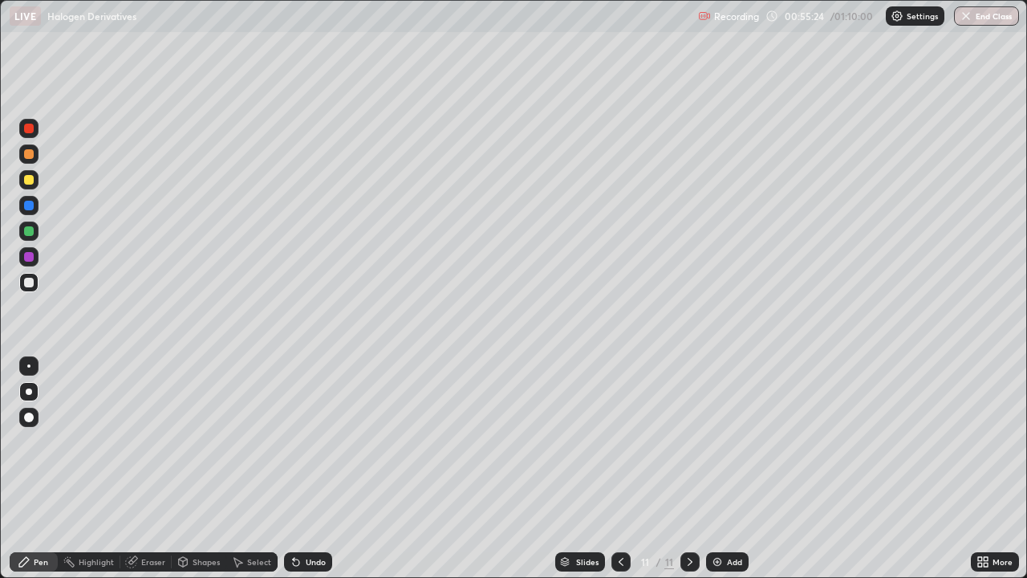
click at [29, 256] on div at bounding box center [29, 257] width 10 height 10
click at [618, 448] on icon at bounding box center [620, 561] width 5 height 8
click at [619, 448] on icon at bounding box center [620, 561] width 13 height 13
click at [618, 448] on icon at bounding box center [620, 561] width 5 height 8
click at [626, 448] on div at bounding box center [620, 561] width 19 height 19
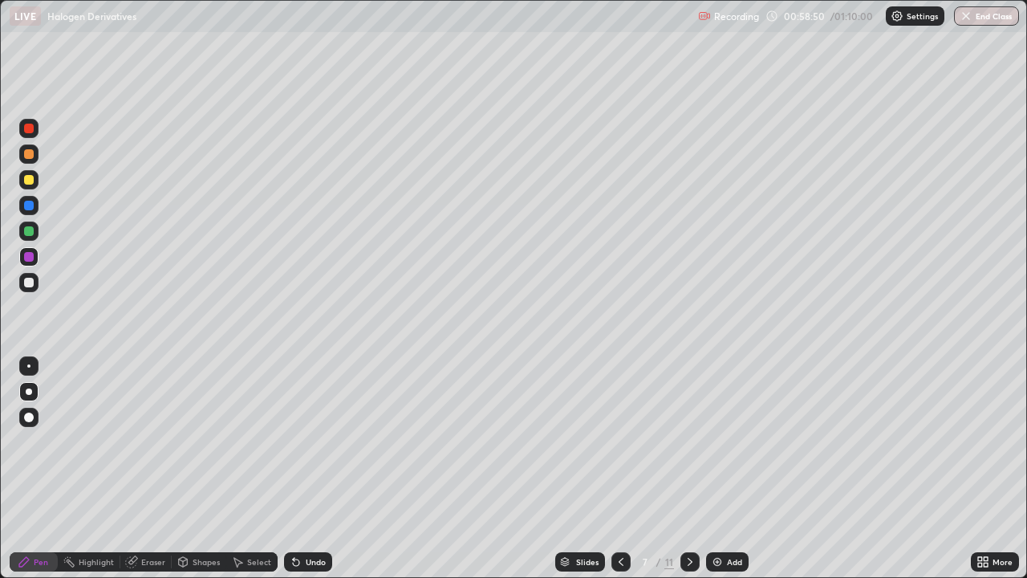
click at [626, 448] on div at bounding box center [620, 561] width 19 height 19
click at [618, 448] on icon at bounding box center [620, 561] width 5 height 8
click at [617, 448] on icon at bounding box center [620, 561] width 13 height 13
click at [619, 448] on icon at bounding box center [620, 561] width 13 height 13
click at [688, 448] on icon at bounding box center [689, 561] width 13 height 13
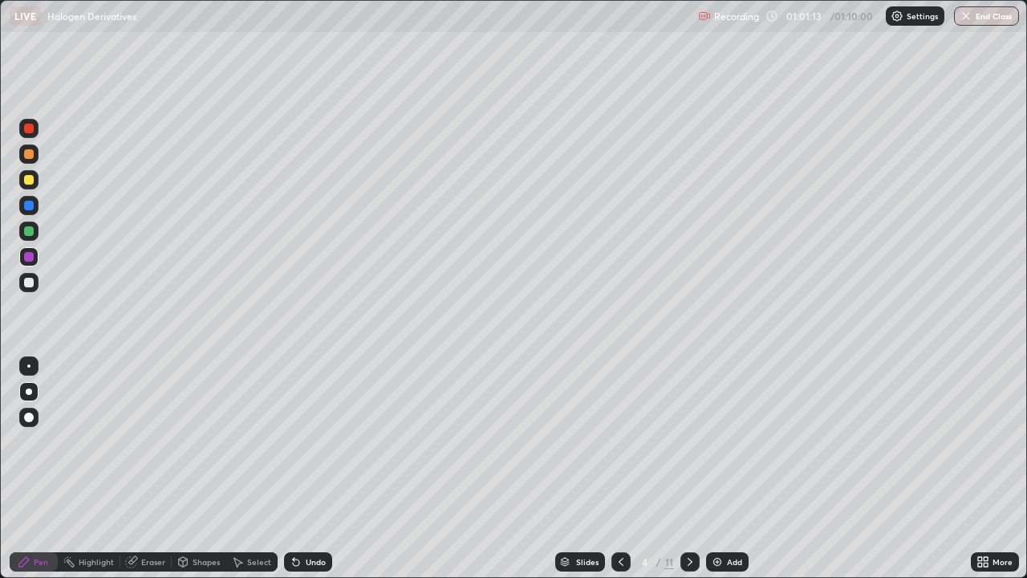
click at [988, 11] on button "End Class" at bounding box center [986, 15] width 65 height 19
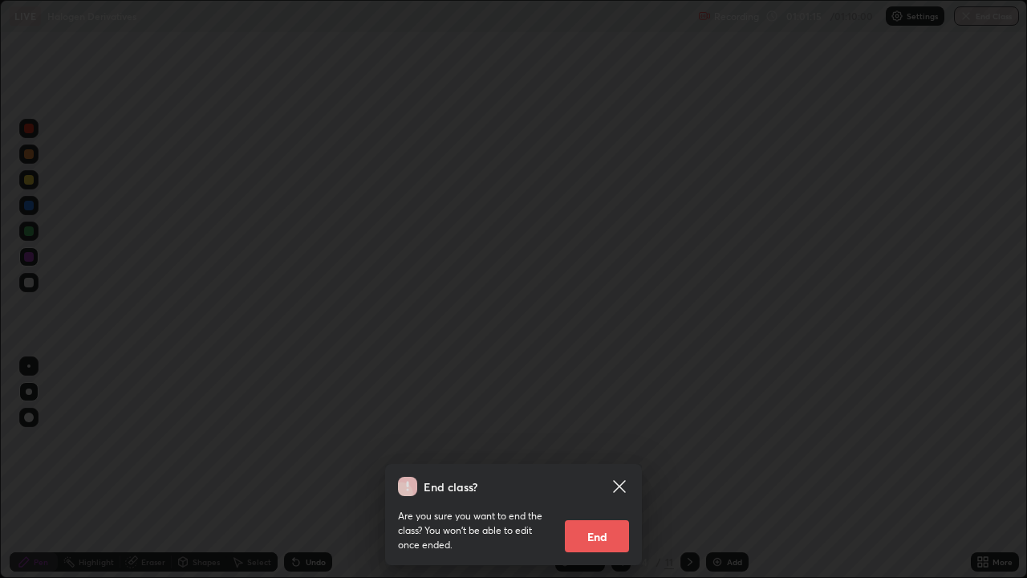
click at [610, 448] on div "Are you sure you want to end the class? You won’t be able to edit once ended. E…" at bounding box center [513, 524] width 231 height 56
click at [582, 448] on button "End" at bounding box center [597, 536] width 64 height 32
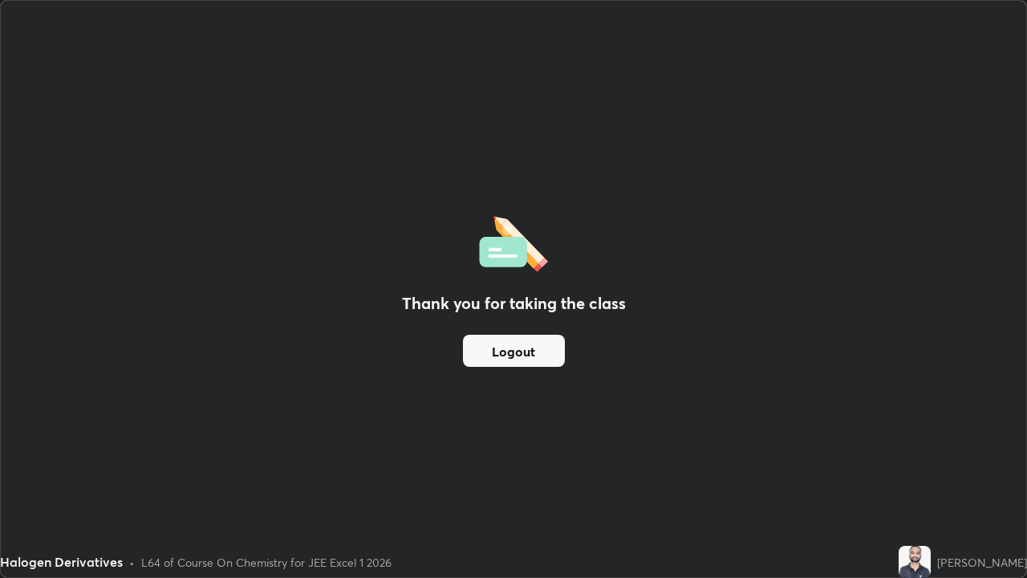
click at [521, 357] on button "Logout" at bounding box center [514, 350] width 102 height 32
click at [533, 354] on button "Logout" at bounding box center [514, 350] width 102 height 32
click at [532, 353] on button "Logout" at bounding box center [514, 350] width 102 height 32
click at [530, 353] on button "Logout" at bounding box center [514, 350] width 102 height 32
click at [526, 354] on button "Logout" at bounding box center [514, 350] width 102 height 32
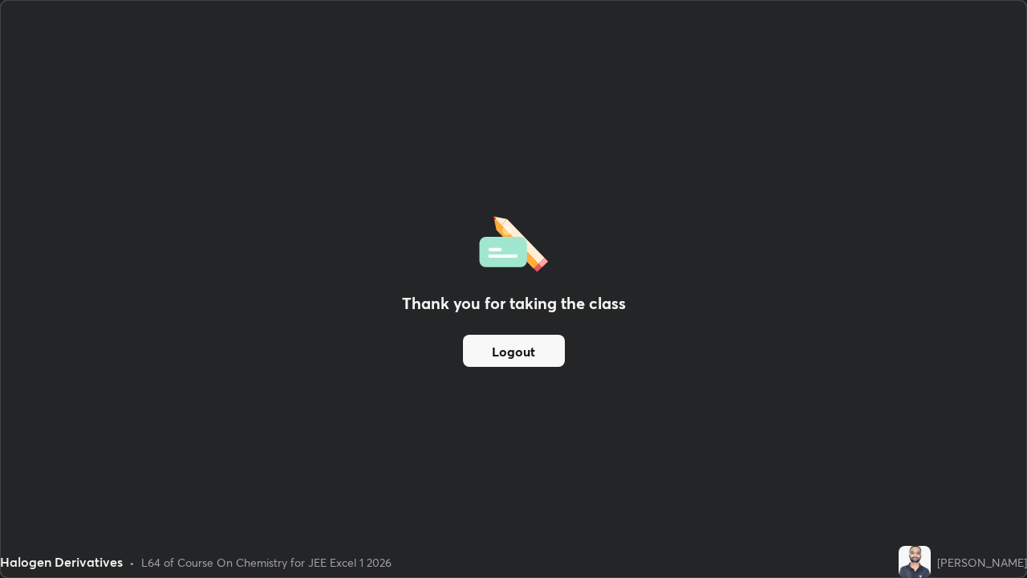
click at [537, 351] on button "Logout" at bounding box center [514, 350] width 102 height 32
click at [538, 360] on button "Logout" at bounding box center [514, 350] width 102 height 32
click at [536, 358] on button "Logout" at bounding box center [514, 350] width 102 height 32
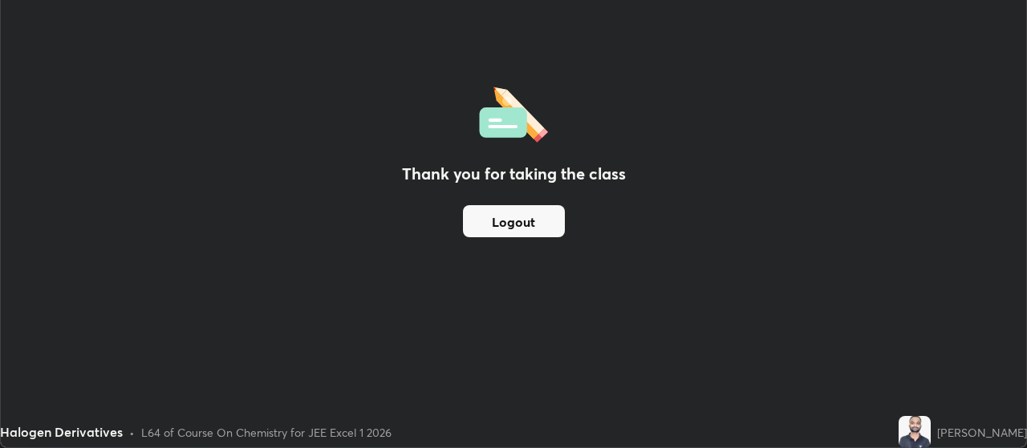
scroll to position [79763, 79185]
